Goal: Information Seeking & Learning: Learn about a topic

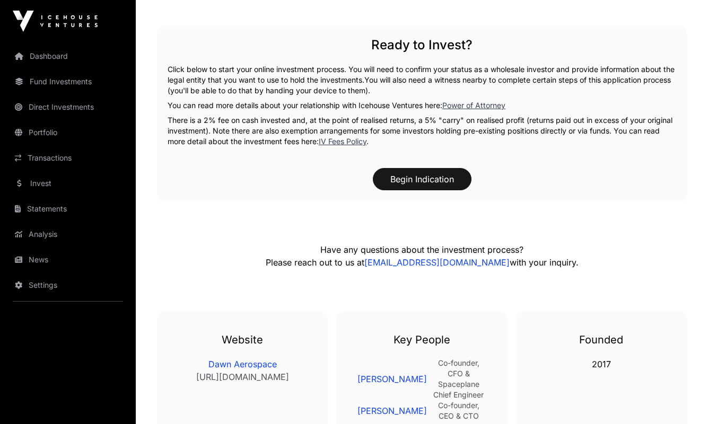
scroll to position [1909, 0]
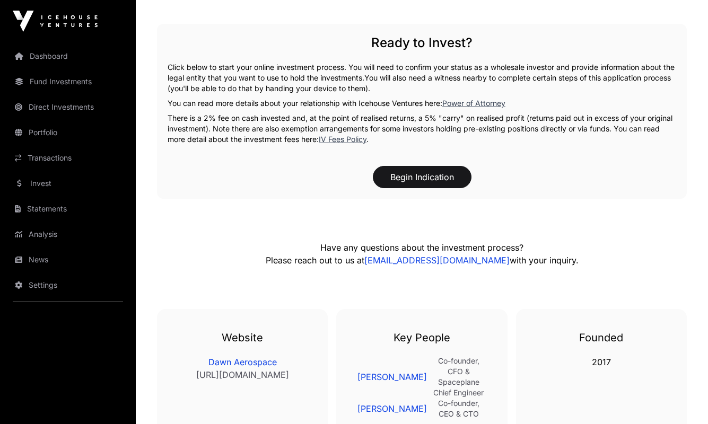
click at [57, 56] on link "Dashboard" at bounding box center [67, 56] width 119 height 23
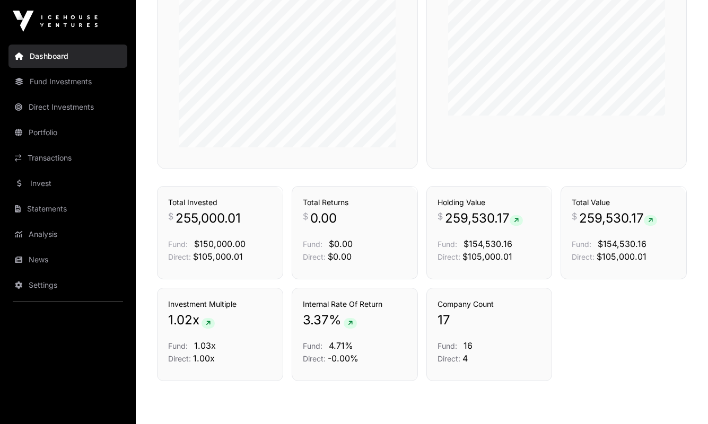
scroll to position [650, 0]
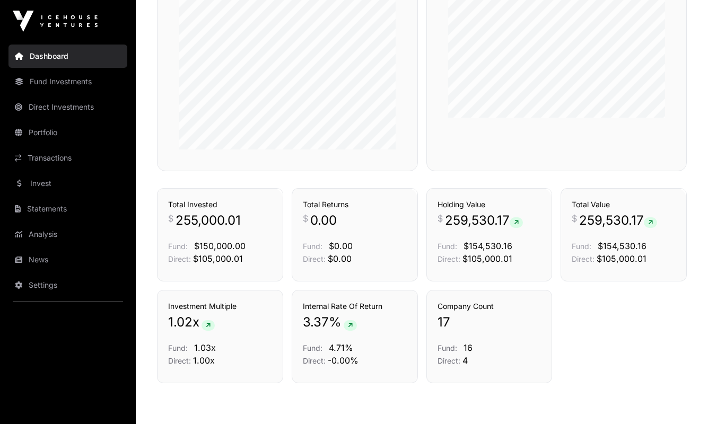
click at [50, 129] on link "Portfolio" at bounding box center [67, 132] width 119 height 23
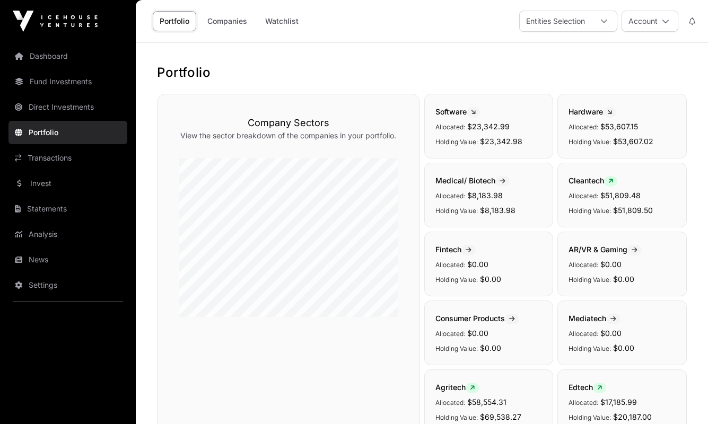
click at [60, 105] on link "Direct Investments" at bounding box center [67, 106] width 119 height 23
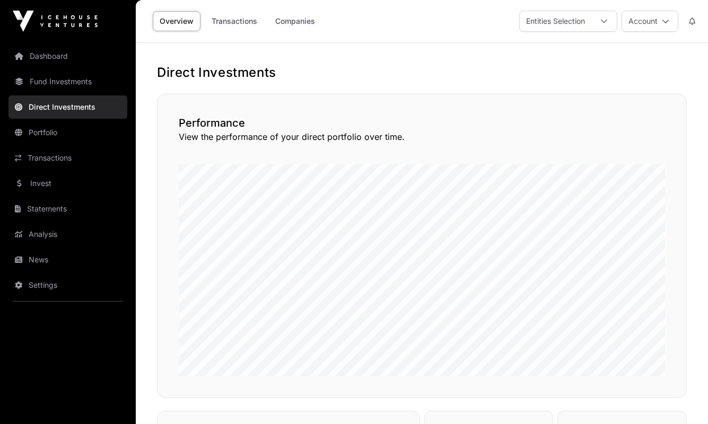
click at [225, 17] on link "Transactions" at bounding box center [234, 21] width 59 height 20
click at [300, 19] on link "Companies" at bounding box center [295, 21] width 54 height 20
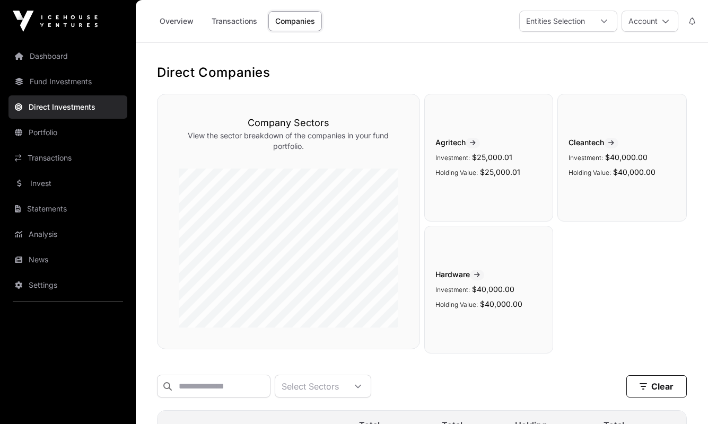
click at [42, 256] on link "News" at bounding box center [67, 259] width 119 height 23
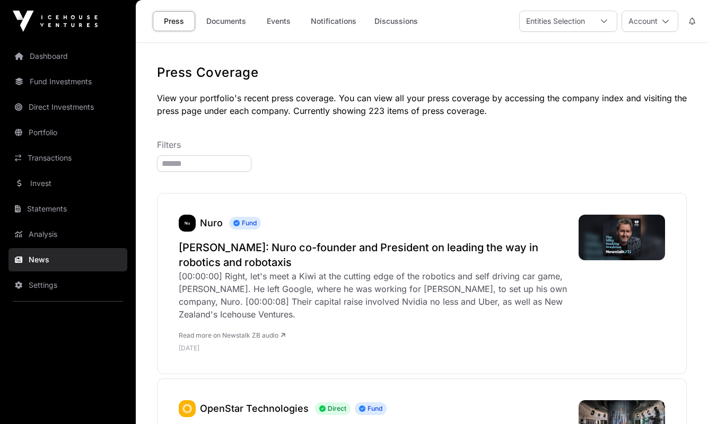
click at [61, 81] on link "Fund Investments" at bounding box center [67, 81] width 119 height 23
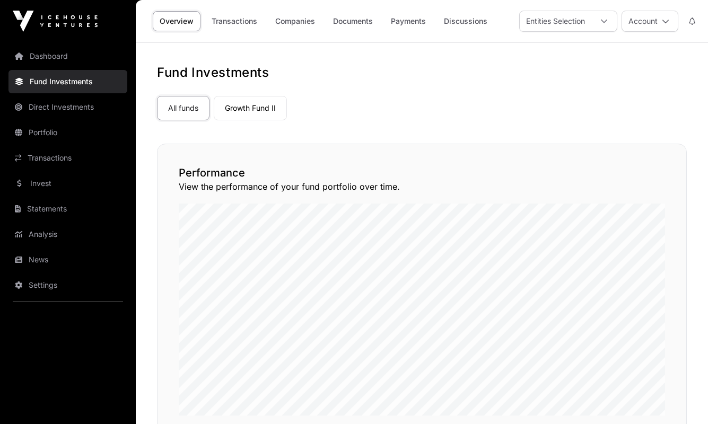
click at [230, 21] on link "Transactions" at bounding box center [234, 21] width 59 height 20
click at [296, 26] on link "Companies" at bounding box center [295, 21] width 54 height 20
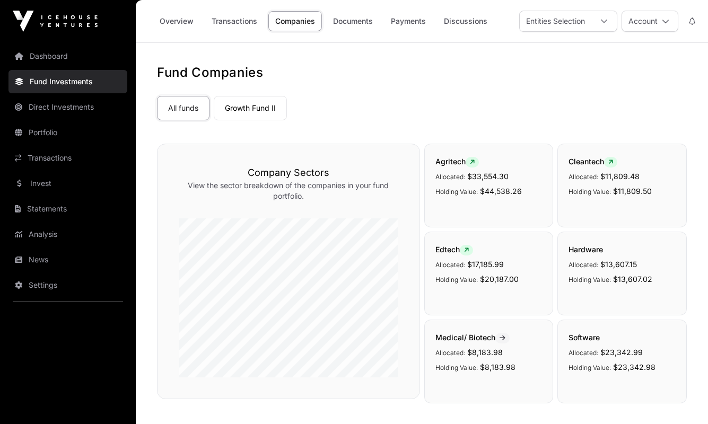
click at [42, 183] on link "Invest" at bounding box center [67, 183] width 119 height 23
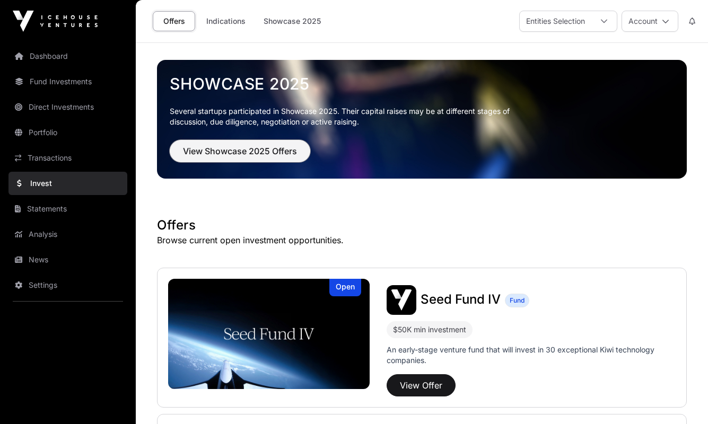
click at [224, 148] on span "View Showcase 2025 Offers" at bounding box center [240, 151] width 114 height 13
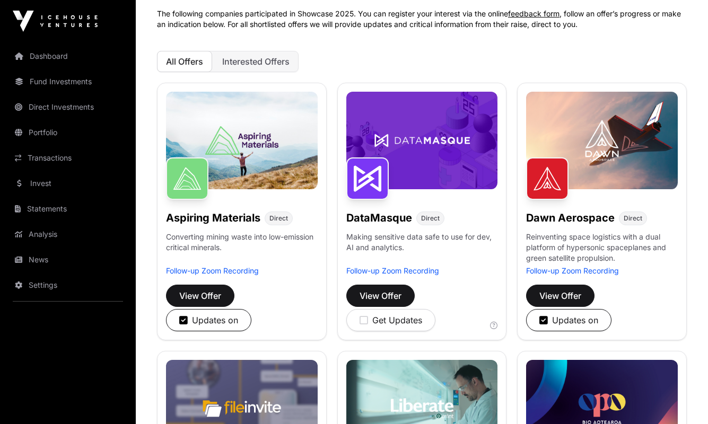
scroll to position [88, 0]
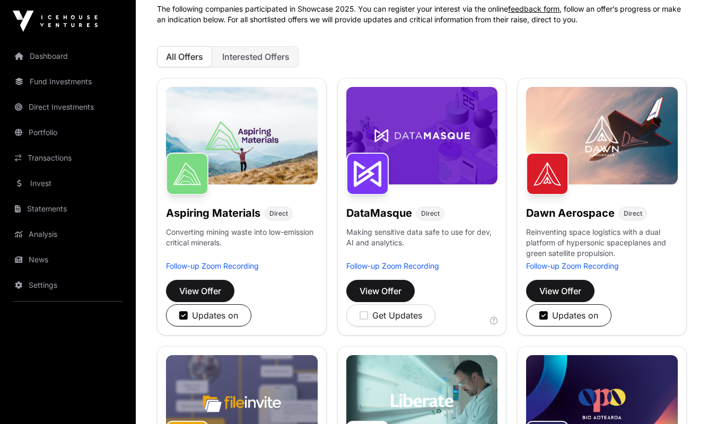
click at [258, 49] on button "Interested Offers" at bounding box center [255, 56] width 85 height 21
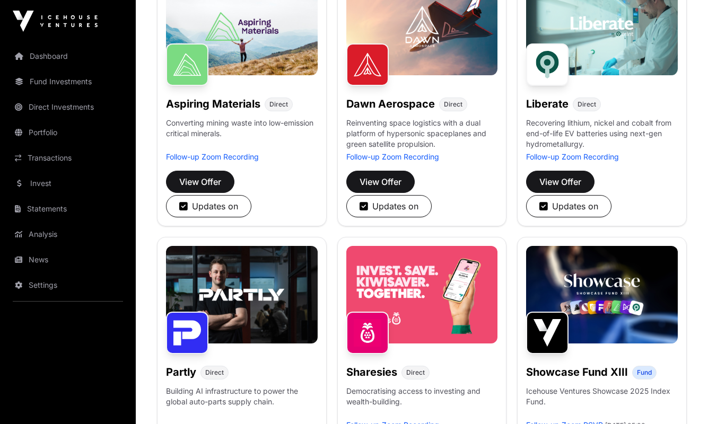
scroll to position [197, 0]
click at [392, 180] on span "View Offer" at bounding box center [380, 181] width 42 height 13
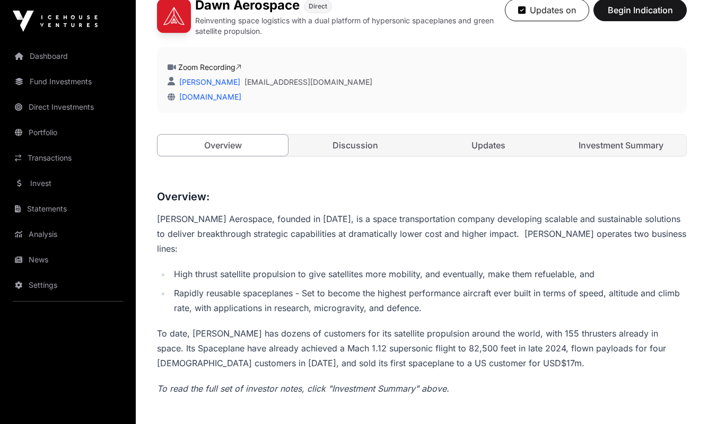
scroll to position [276, 0]
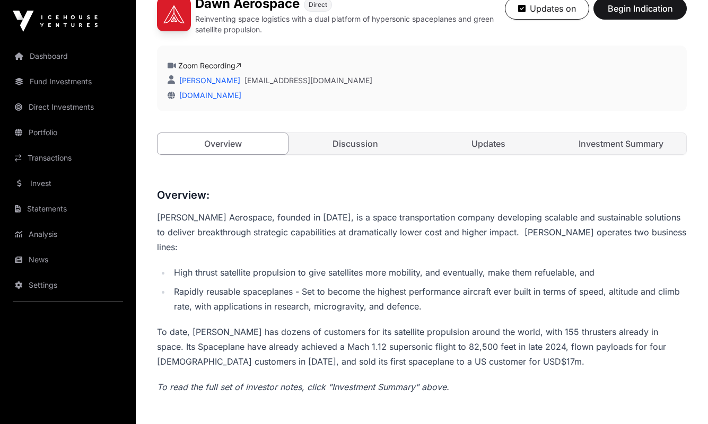
click at [359, 143] on link "Discussion" at bounding box center [355, 143] width 130 height 21
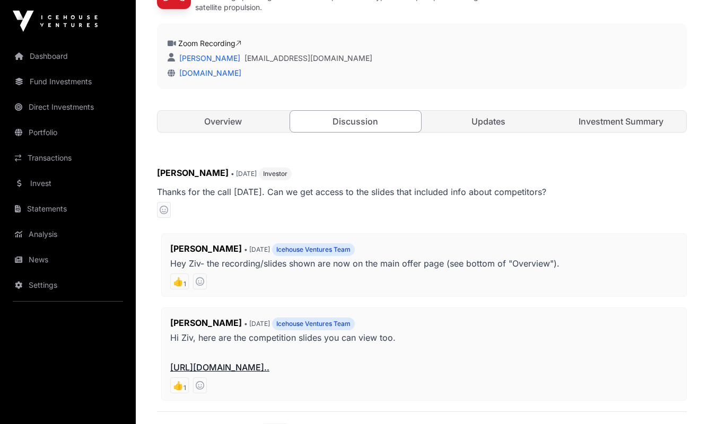
scroll to position [294, 0]
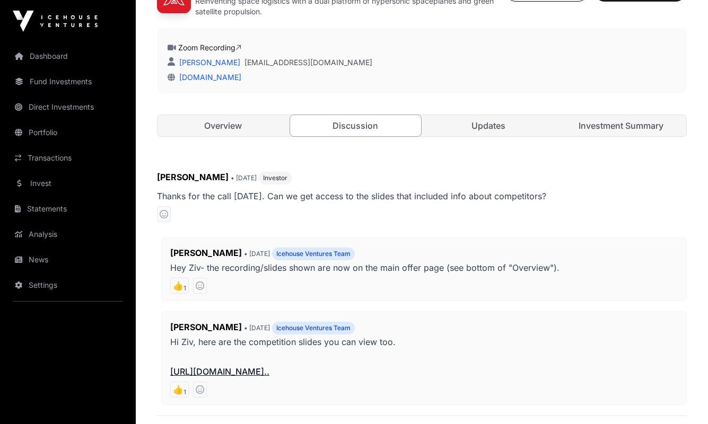
click at [496, 133] on link "Updates" at bounding box center [488, 125] width 130 height 21
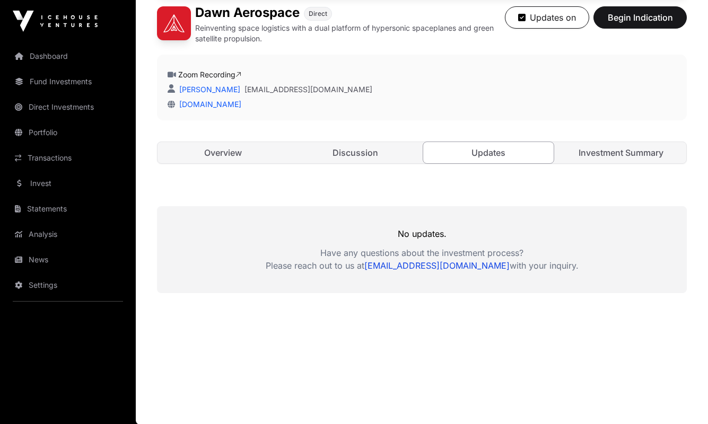
click at [627, 150] on link "Investment Summary" at bounding box center [621, 152] width 130 height 21
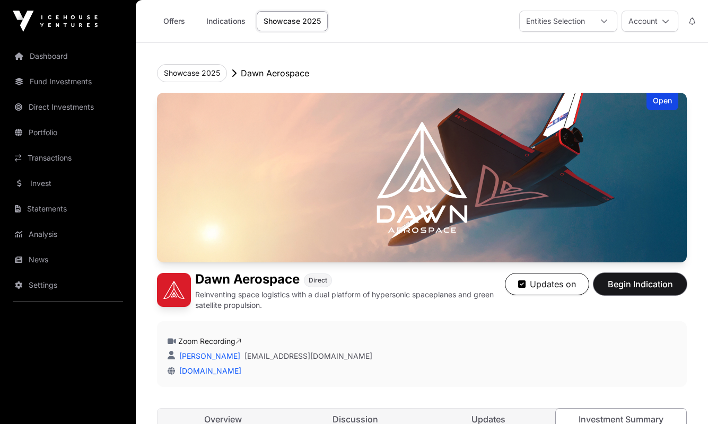
click at [645, 289] on span "Begin Indication" at bounding box center [639, 284] width 67 height 13
click at [202, 73] on button "Showcase 2025" at bounding box center [192, 73] width 70 height 18
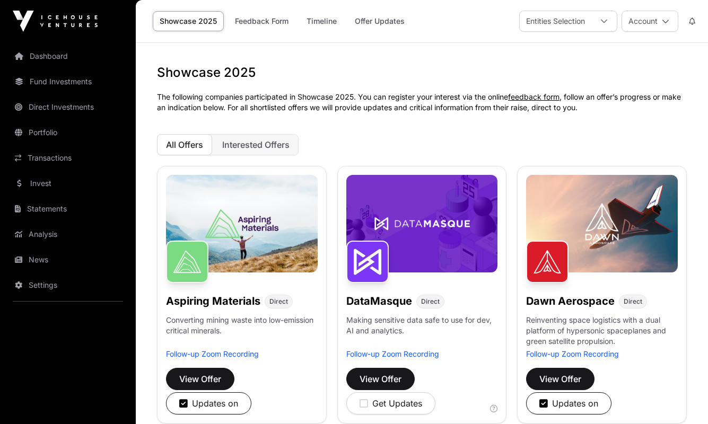
click at [270, 145] on span "Interested Offers" at bounding box center [255, 144] width 67 height 11
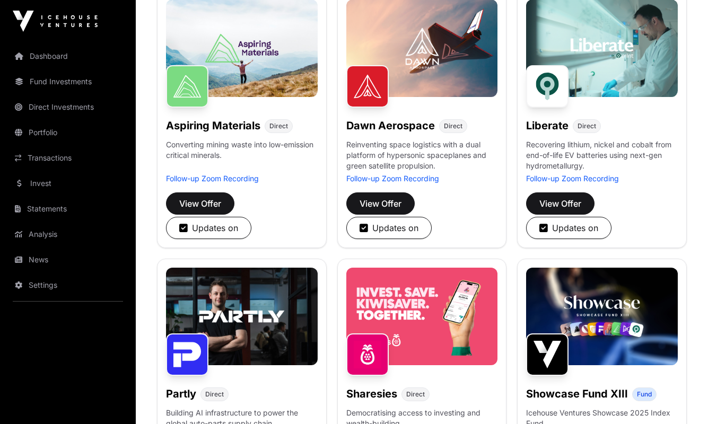
scroll to position [188, 0]
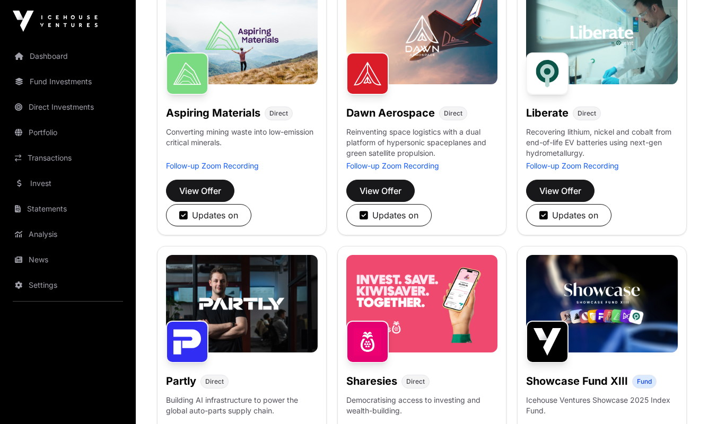
click at [260, 134] on p "Converting mining waste into low-emission critical minerals." at bounding box center [242, 144] width 152 height 34
click at [211, 63] on img at bounding box center [242, 36] width 152 height 98
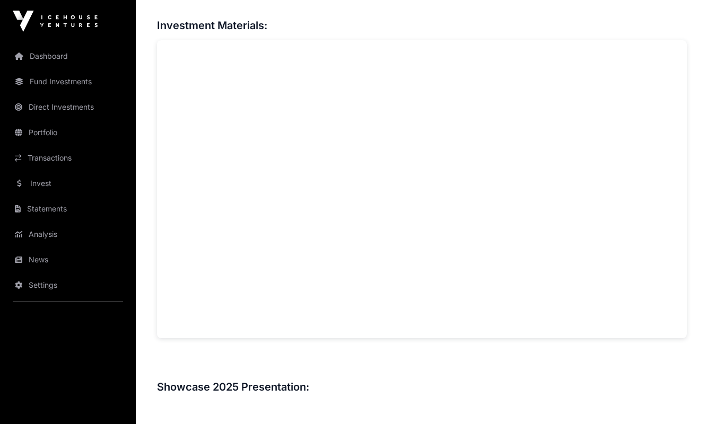
scroll to position [778, 0]
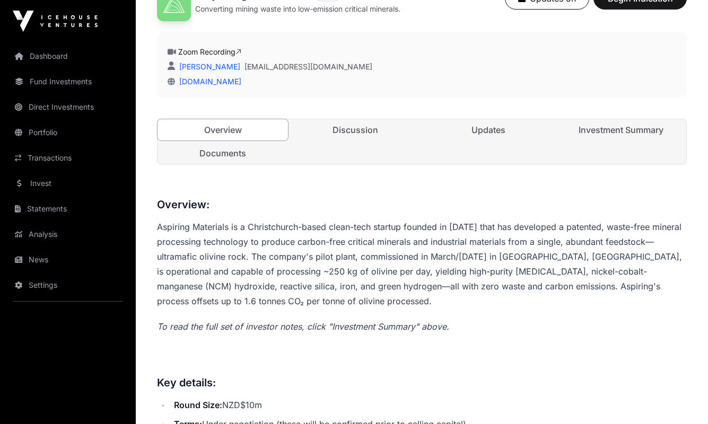
scroll to position [289, 0]
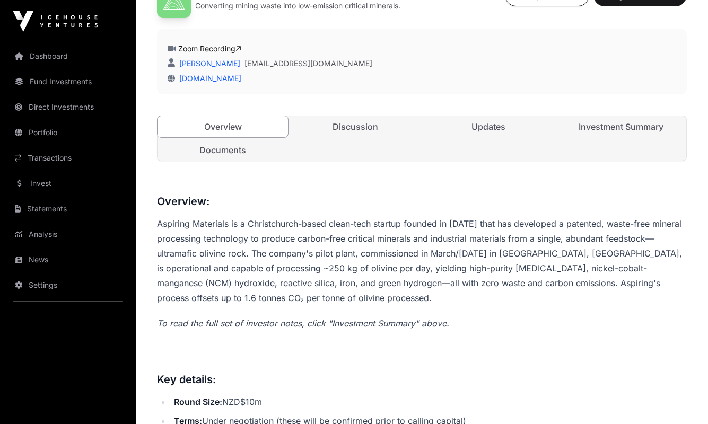
click at [359, 126] on link "Discussion" at bounding box center [355, 126] width 130 height 21
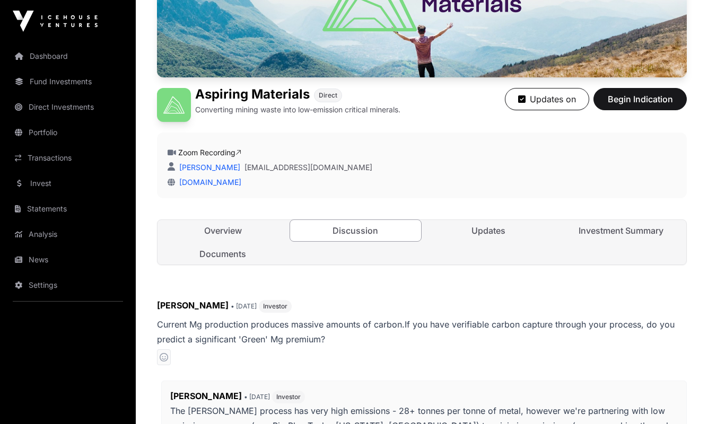
scroll to position [185, 0]
click at [486, 224] on link "Updates" at bounding box center [488, 230] width 130 height 21
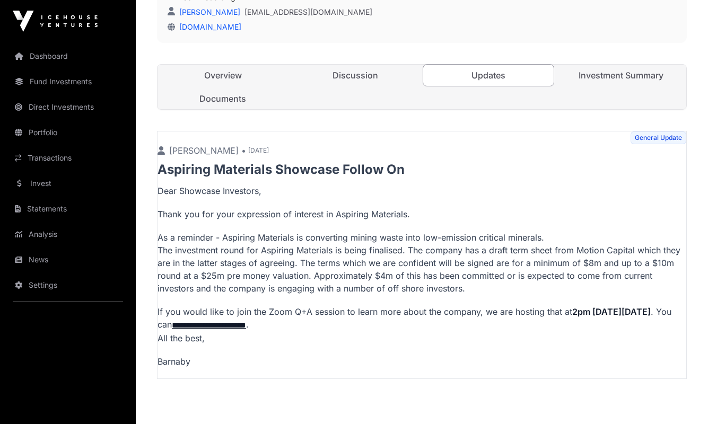
scroll to position [339, 0]
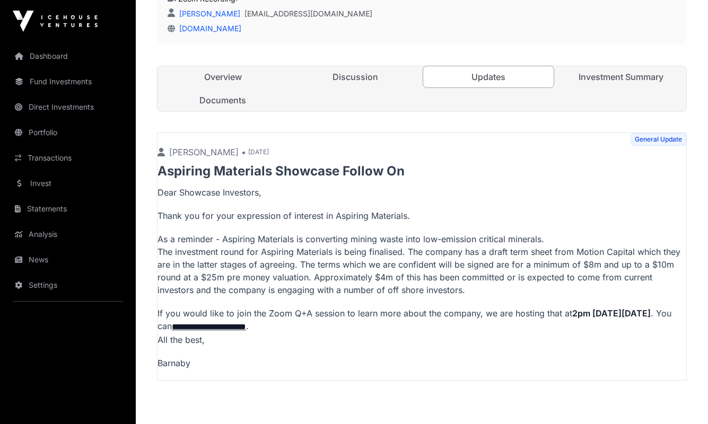
click at [624, 70] on link "Investment Summary" at bounding box center [621, 76] width 130 height 21
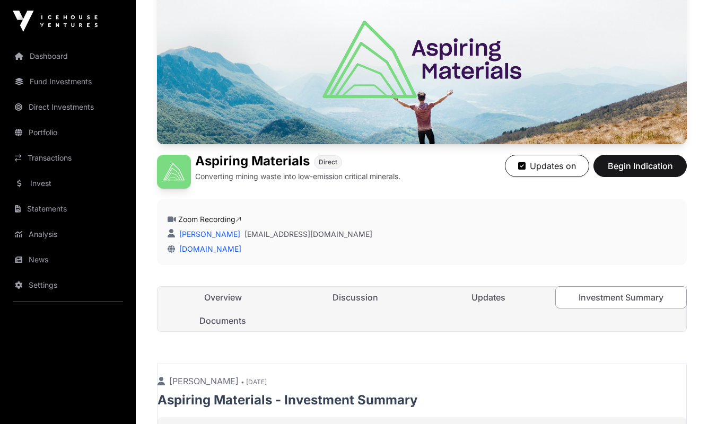
scroll to position [118, 0]
click at [234, 300] on link "Overview" at bounding box center [222, 297] width 130 height 21
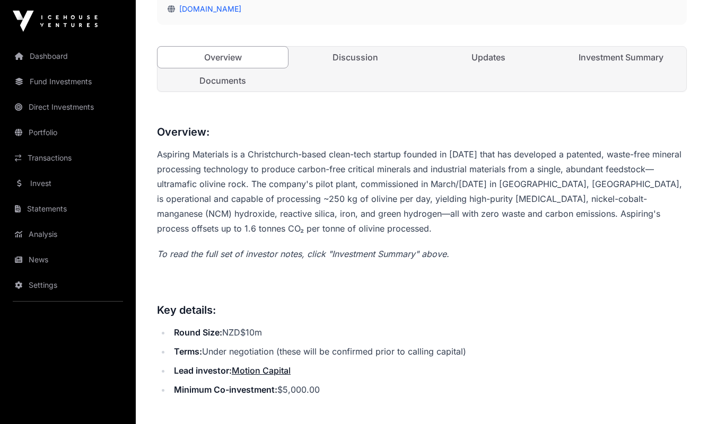
scroll to position [355, 0]
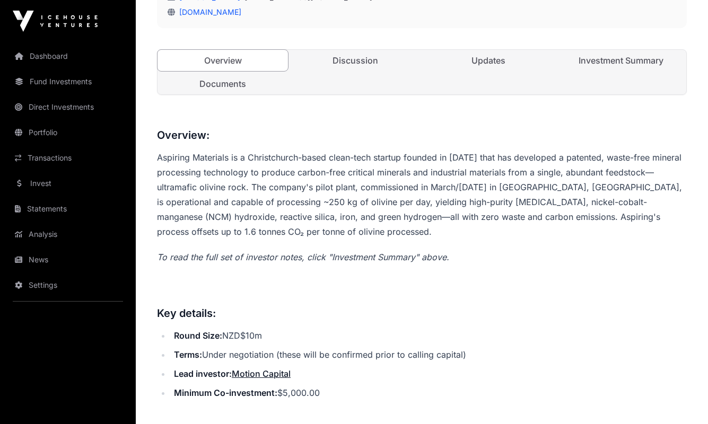
click at [366, 58] on link "Discussion" at bounding box center [355, 60] width 130 height 21
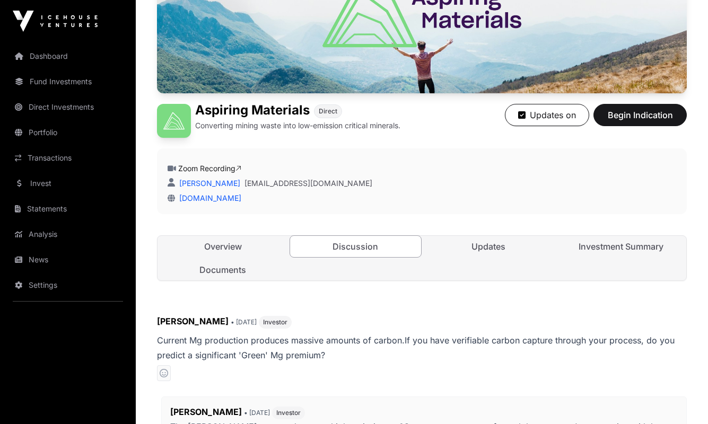
scroll to position [170, 0]
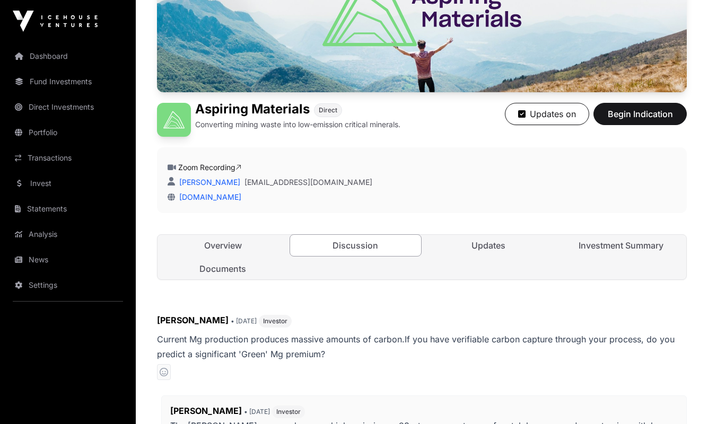
click at [501, 245] on link "Updates" at bounding box center [488, 245] width 130 height 21
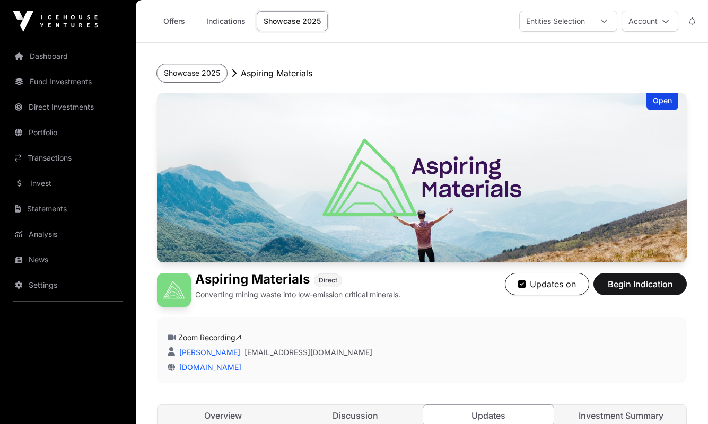
click at [197, 71] on button "Showcase 2025" at bounding box center [192, 73] width 70 height 18
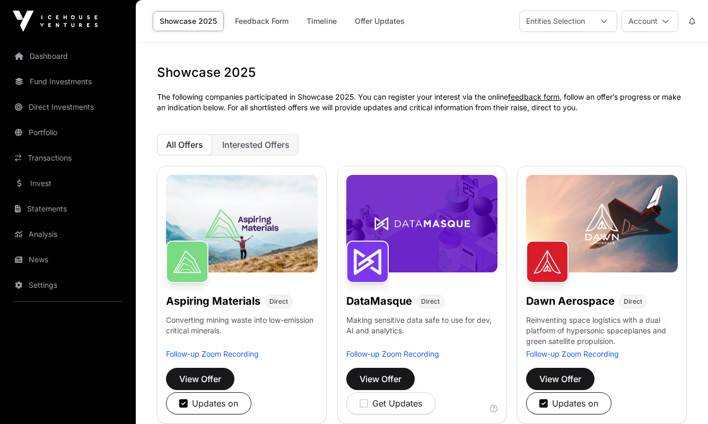
click at [405, 196] on img at bounding box center [422, 224] width 152 height 98
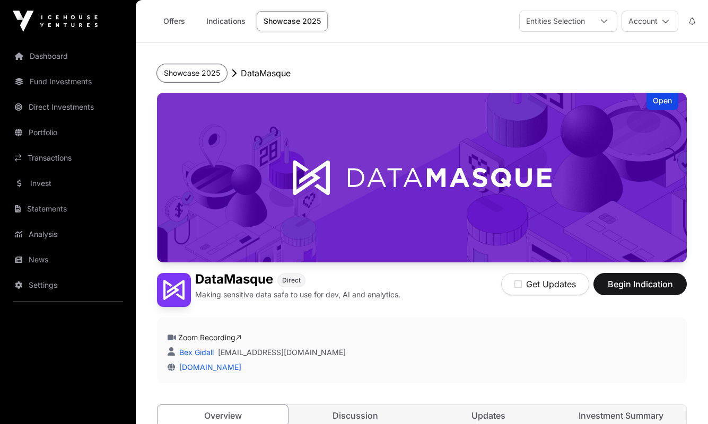
click at [201, 75] on button "Showcase 2025" at bounding box center [192, 73] width 70 height 18
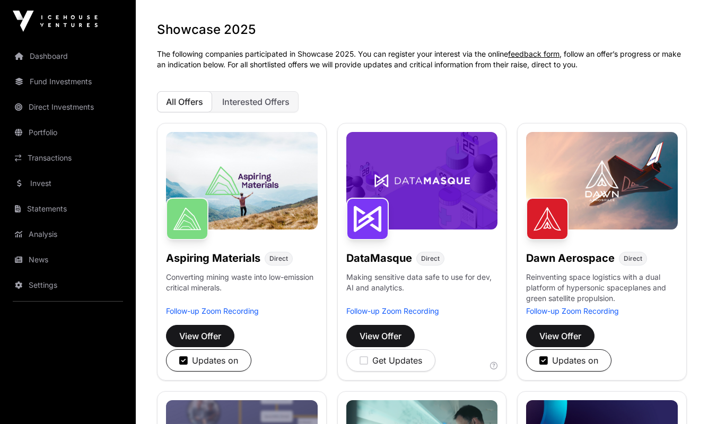
scroll to position [45, 0]
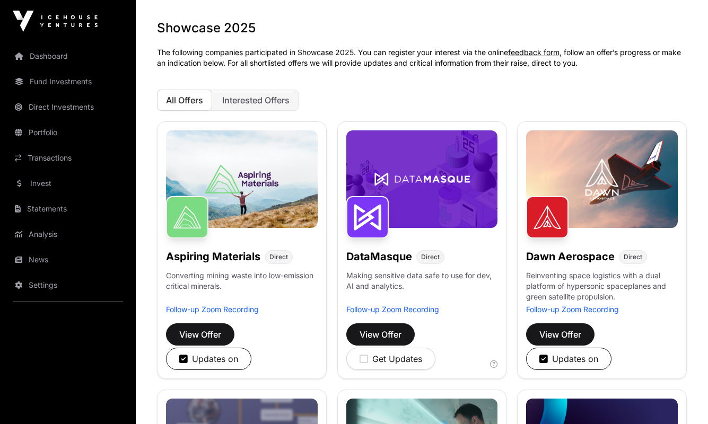
click at [258, 95] on span "Interested Offers" at bounding box center [255, 100] width 67 height 11
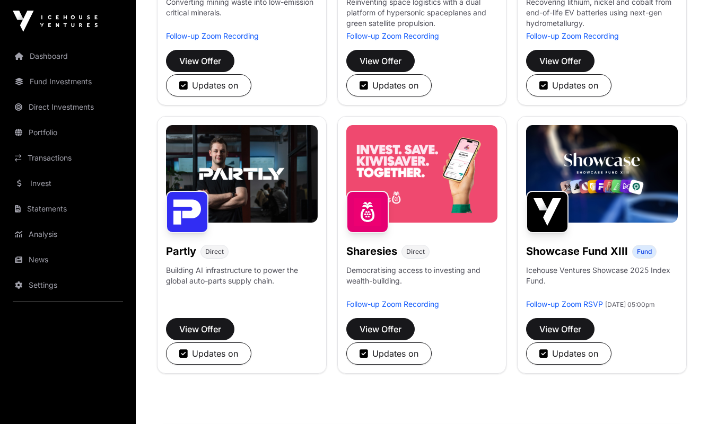
scroll to position [321, 0]
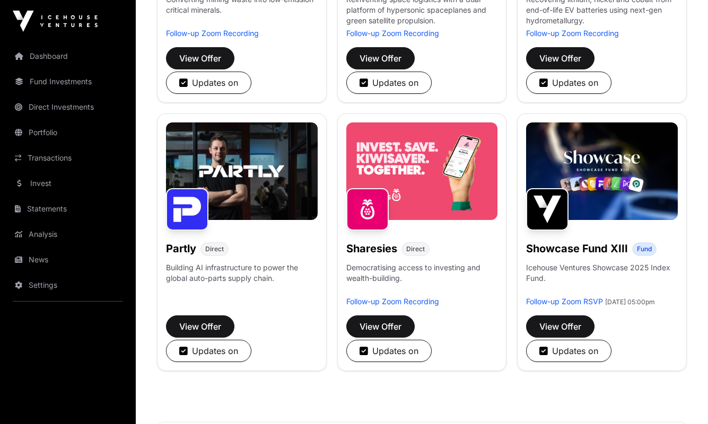
click at [601, 150] on img at bounding box center [602, 171] width 152 height 98
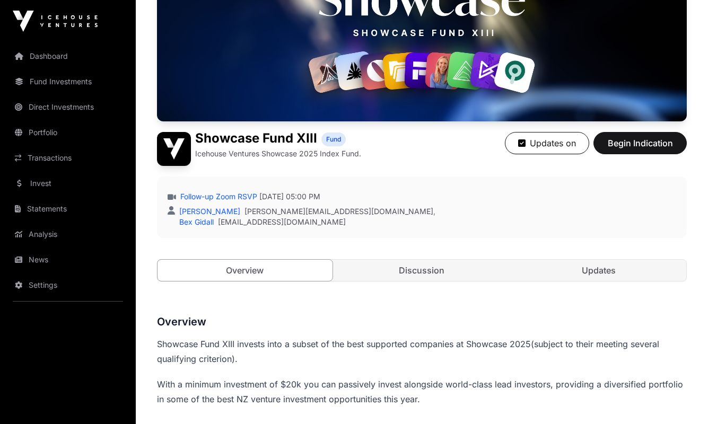
scroll to position [139, 0]
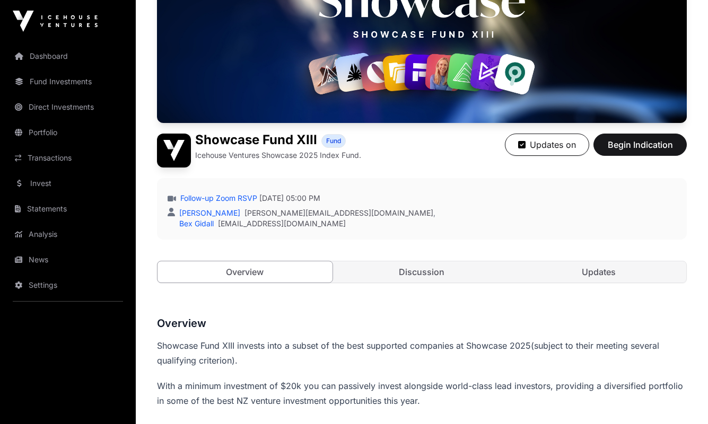
click at [411, 269] on link "Discussion" at bounding box center [422, 271] width 175 height 21
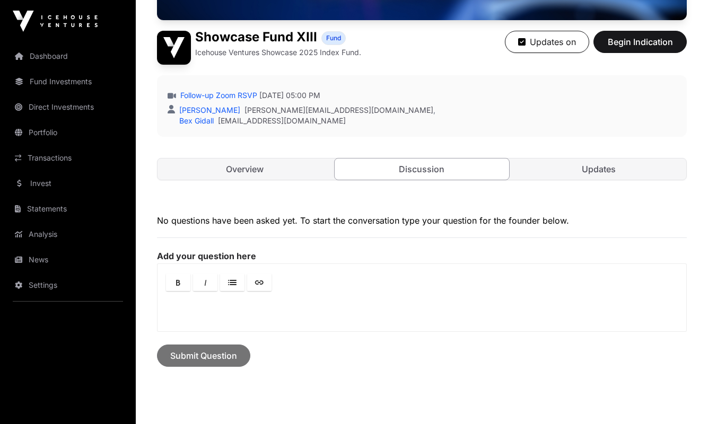
scroll to position [316, 0]
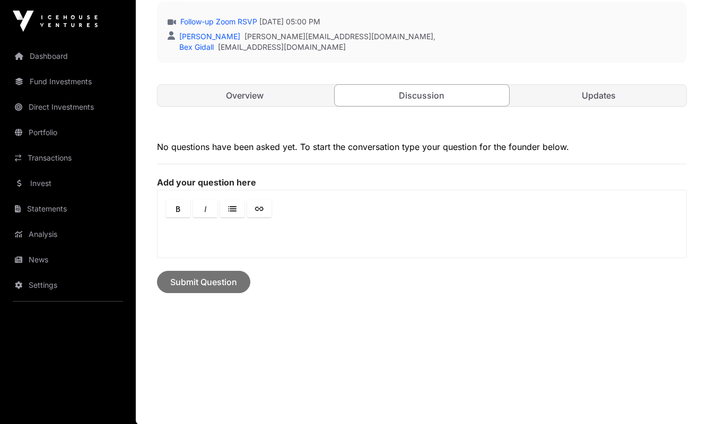
click at [600, 100] on link "Updates" at bounding box center [598, 95] width 175 height 21
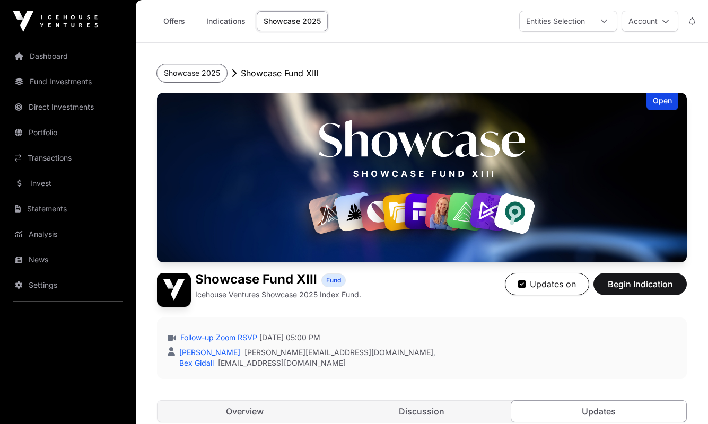
click at [201, 70] on button "Showcase 2025" at bounding box center [192, 73] width 70 height 18
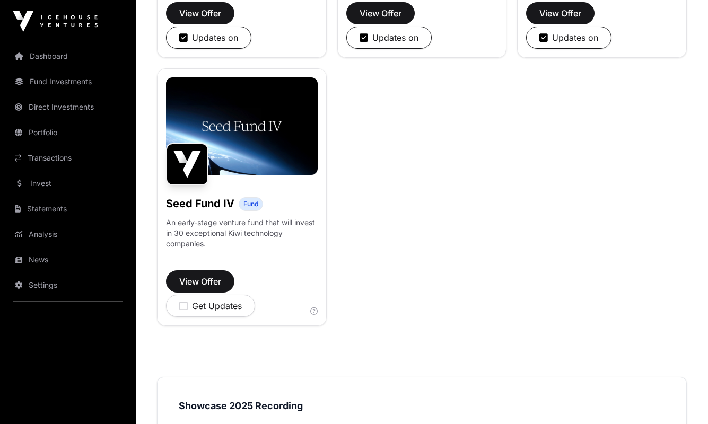
scroll to position [902, 0]
click at [229, 146] on img at bounding box center [242, 126] width 152 height 98
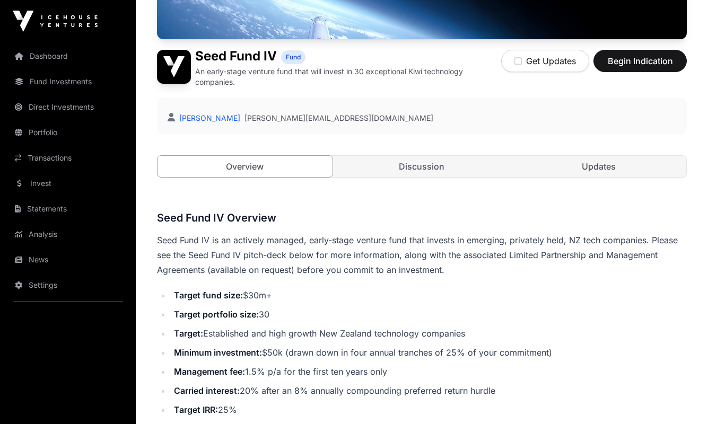
scroll to position [210, 0]
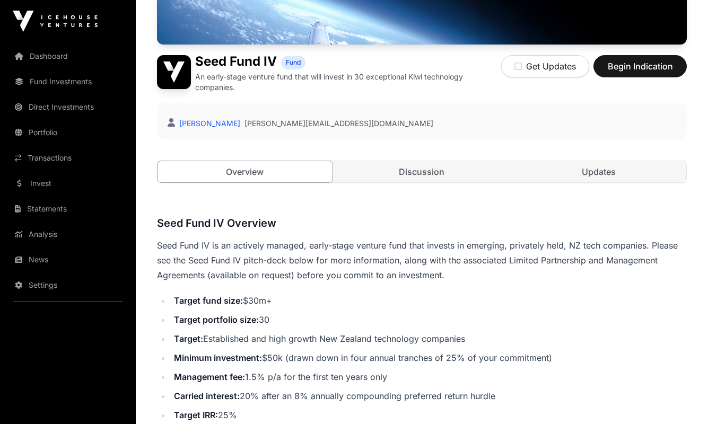
click at [427, 169] on link "Discussion" at bounding box center [422, 171] width 175 height 21
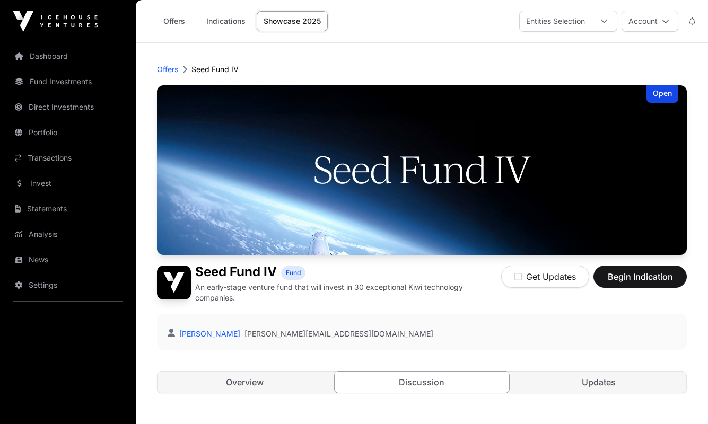
click at [591, 377] on link "Updates" at bounding box center [598, 382] width 175 height 21
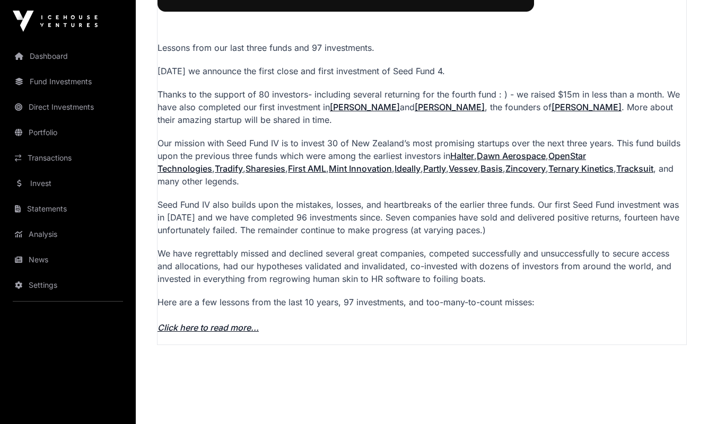
scroll to position [738, 0]
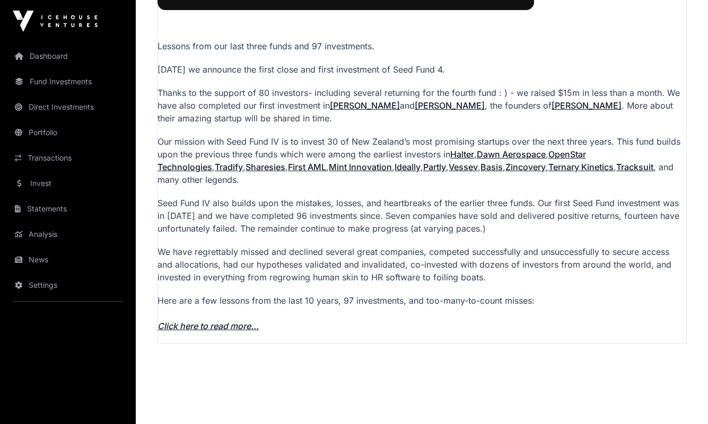
click at [224, 324] on link "Click here to read more..." at bounding box center [207, 326] width 101 height 11
